Goal: Task Accomplishment & Management: Use online tool/utility

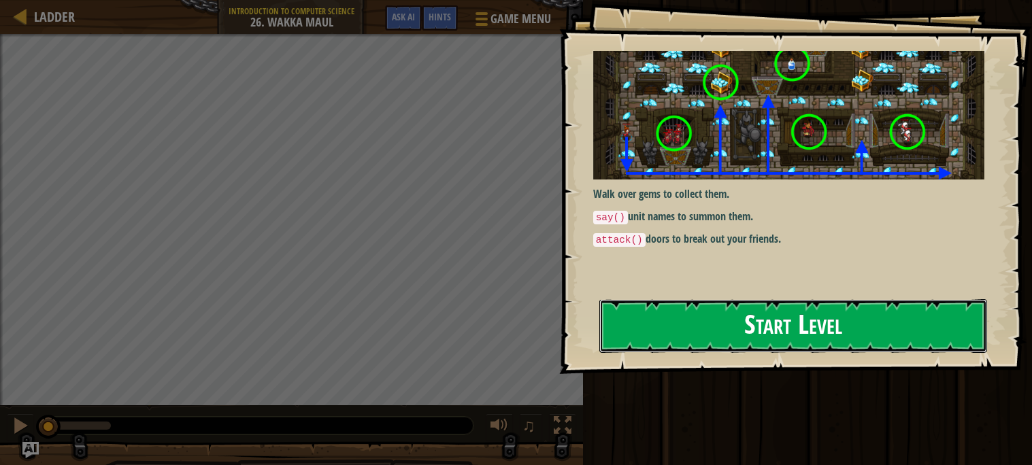
click at [697, 320] on button "Start Level" at bounding box center [793, 326] width 388 height 54
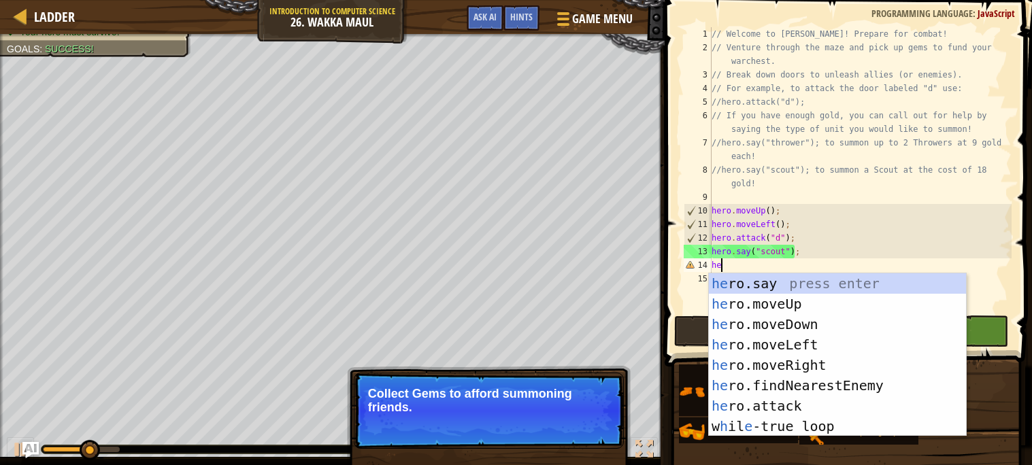
scroll to position [5, 0]
type textarea "h"
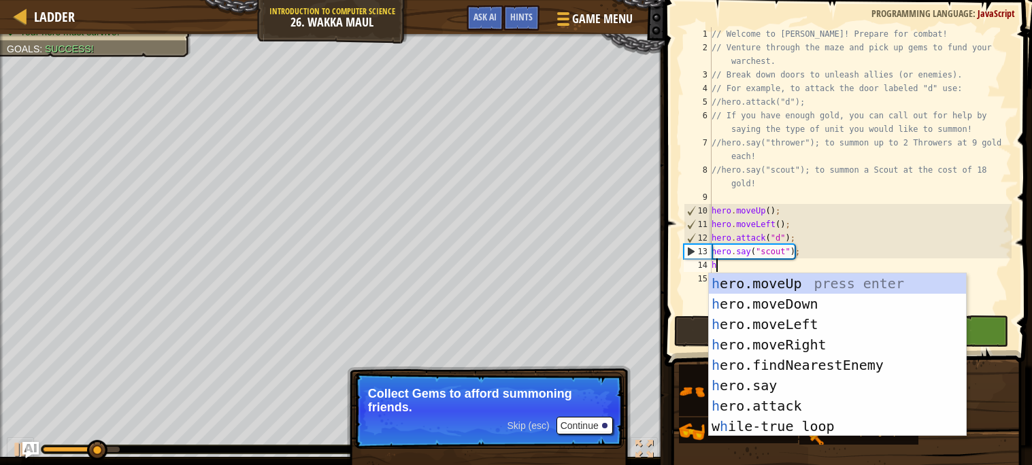
type textarea "h"
click at [591, 431] on button "Continue" at bounding box center [584, 426] width 56 height 18
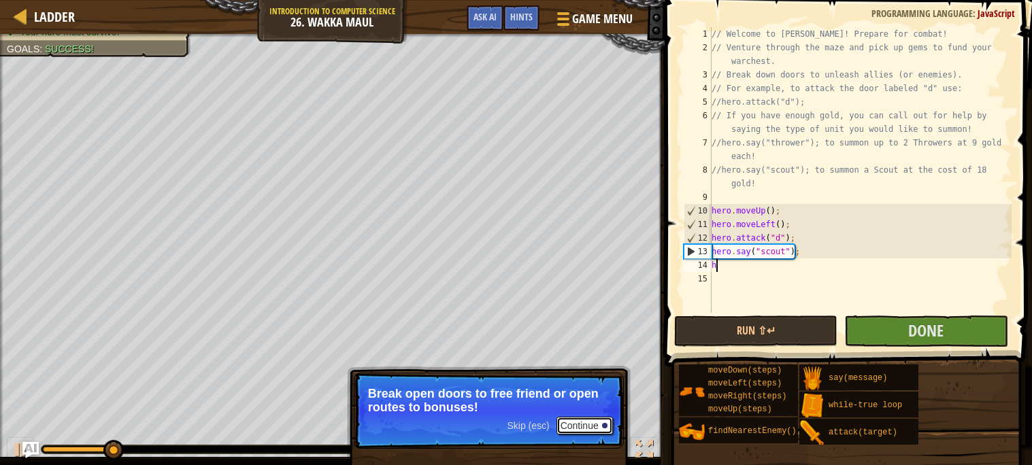
click at [581, 432] on button "Continue" at bounding box center [584, 426] width 56 height 18
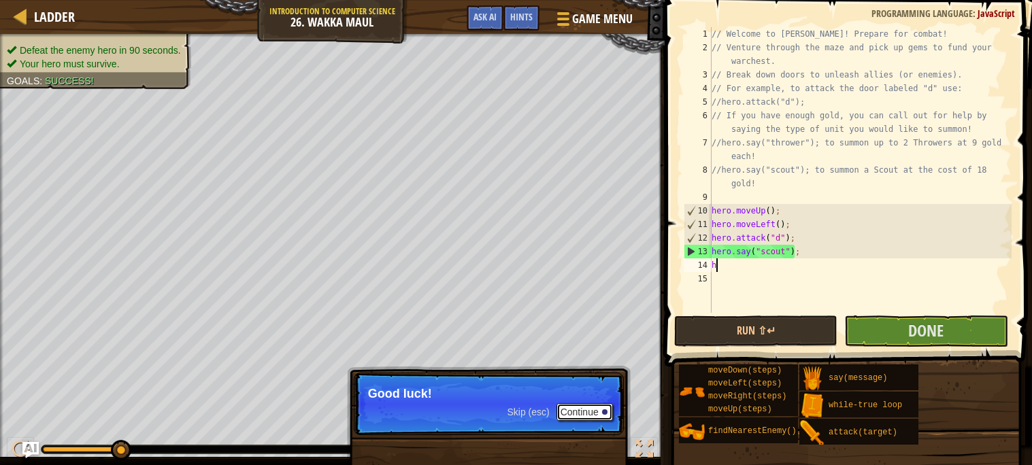
click at [585, 417] on button "Continue" at bounding box center [584, 412] width 56 height 18
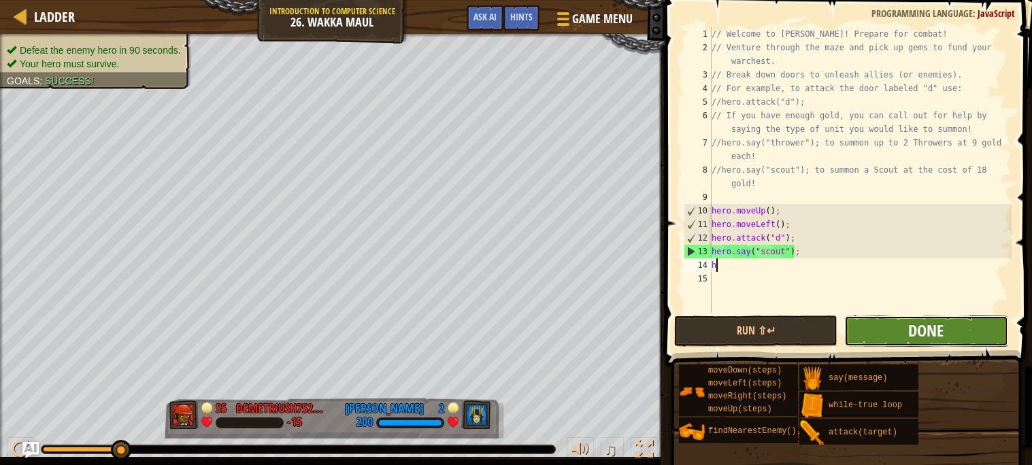
click at [927, 325] on span "Done" at bounding box center [925, 331] width 35 height 22
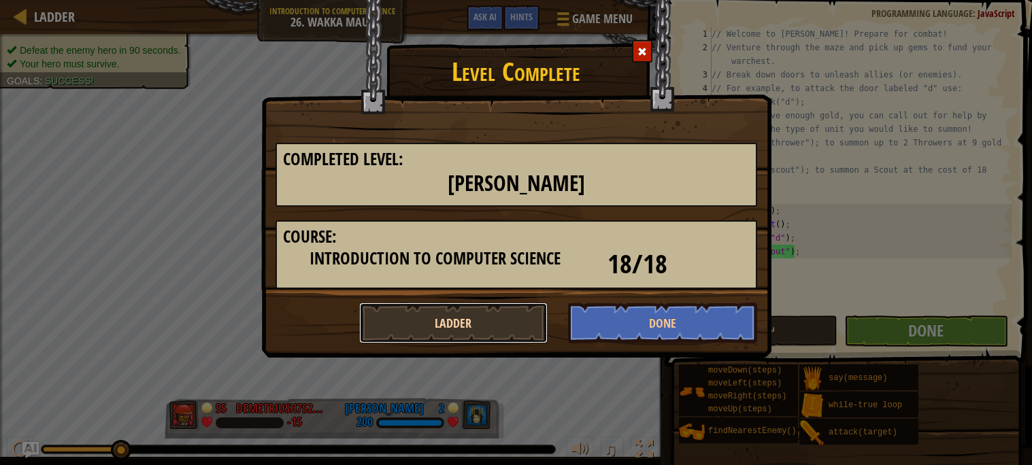
click at [514, 333] on button "Ladder" at bounding box center [453, 323] width 189 height 41
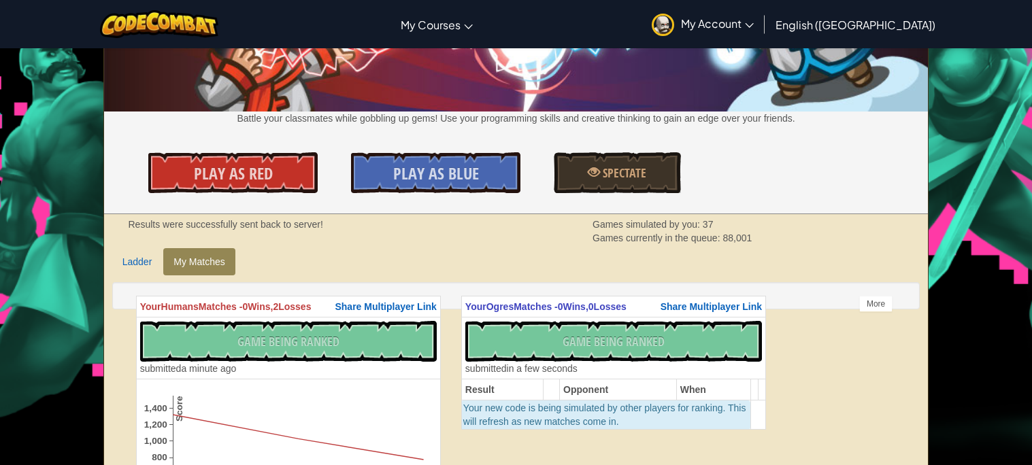
scroll to position [135, 0]
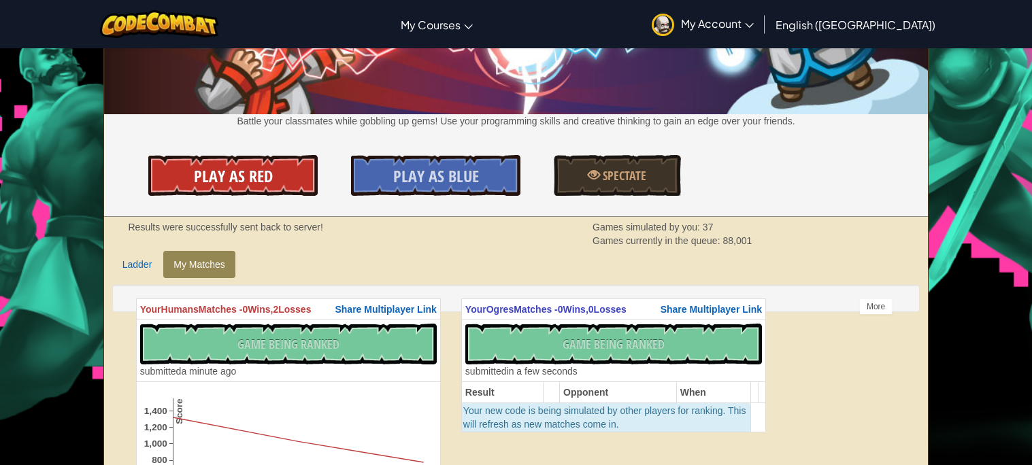
click at [238, 176] on span "Play As Red" at bounding box center [233, 176] width 79 height 22
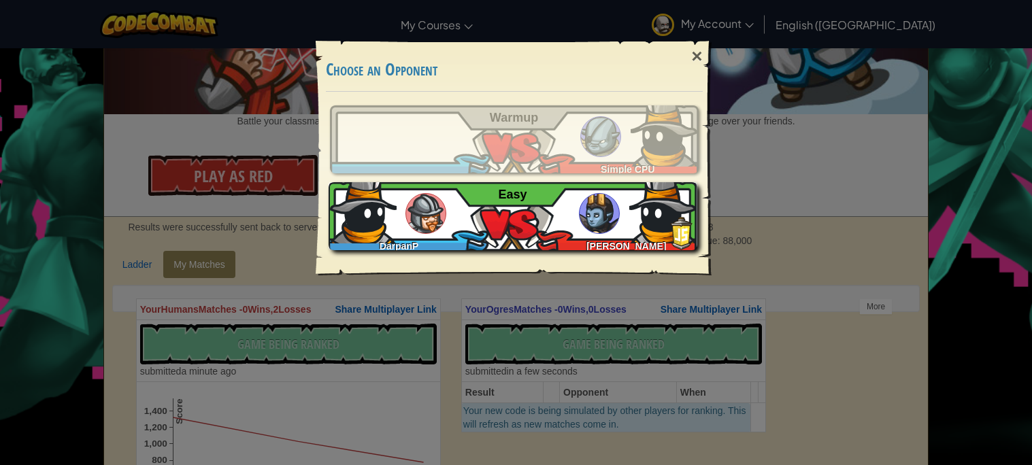
click at [526, 240] on div "DarpanP [PERSON_NAME] Easy" at bounding box center [513, 216] width 369 height 68
